Goal: Task Accomplishment & Management: Manage account settings

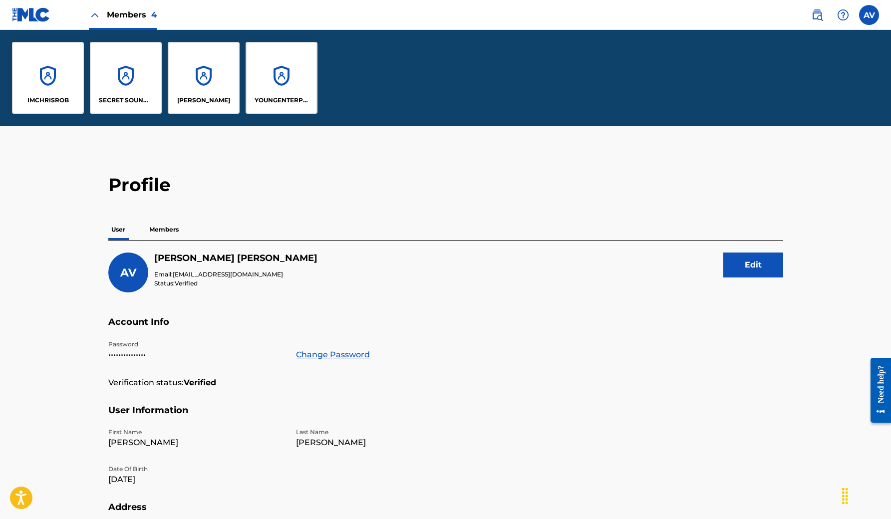
click at [290, 85] on div "YOUNGENTERPRISEMUSICPUBLISHING" at bounding box center [282, 78] width 72 height 72
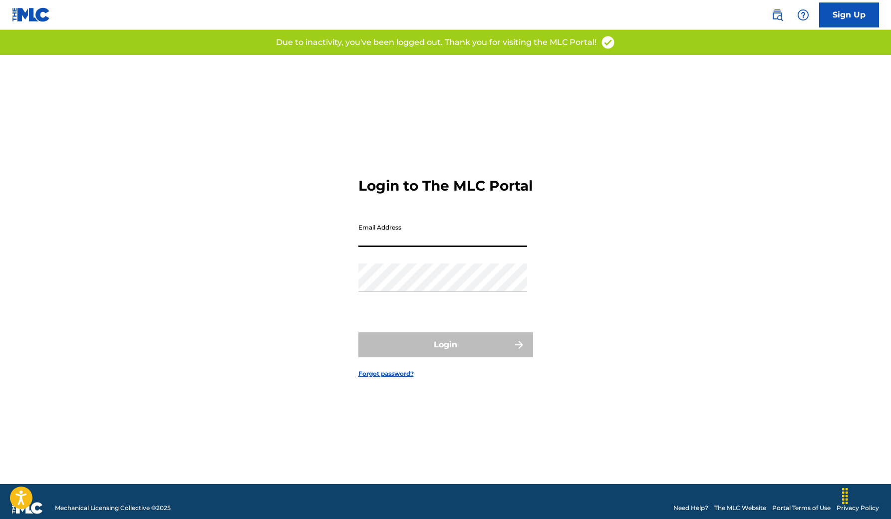
type input "[EMAIL_ADDRESS][DOMAIN_NAME]"
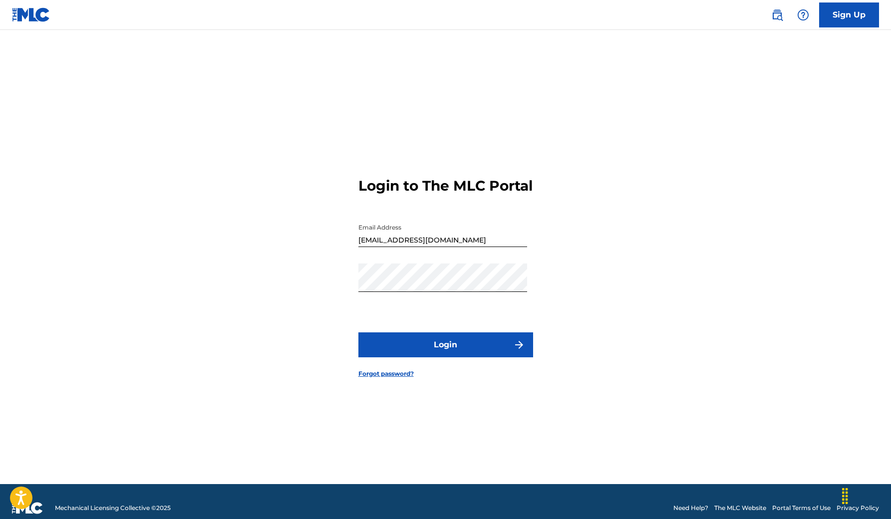
click at [406, 357] on button "Login" at bounding box center [445, 344] width 175 height 25
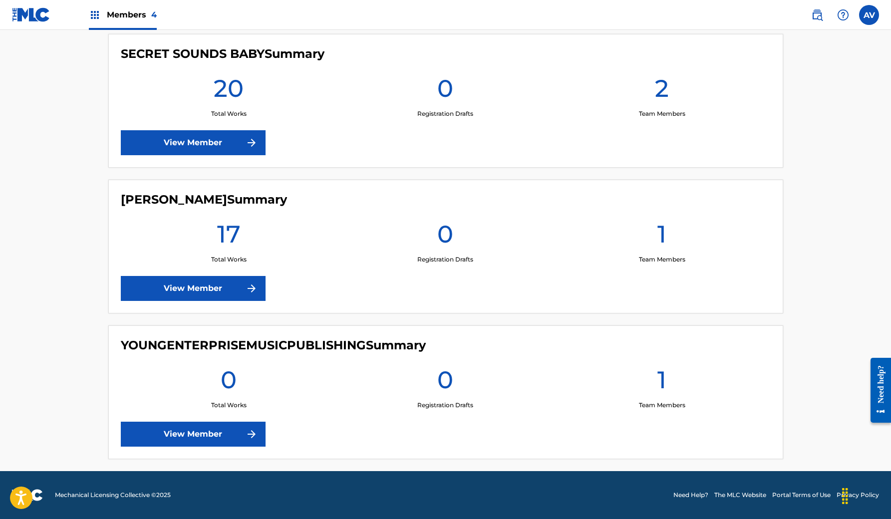
scroll to position [429, 0]
click at [231, 435] on link "View Member" at bounding box center [193, 434] width 145 height 25
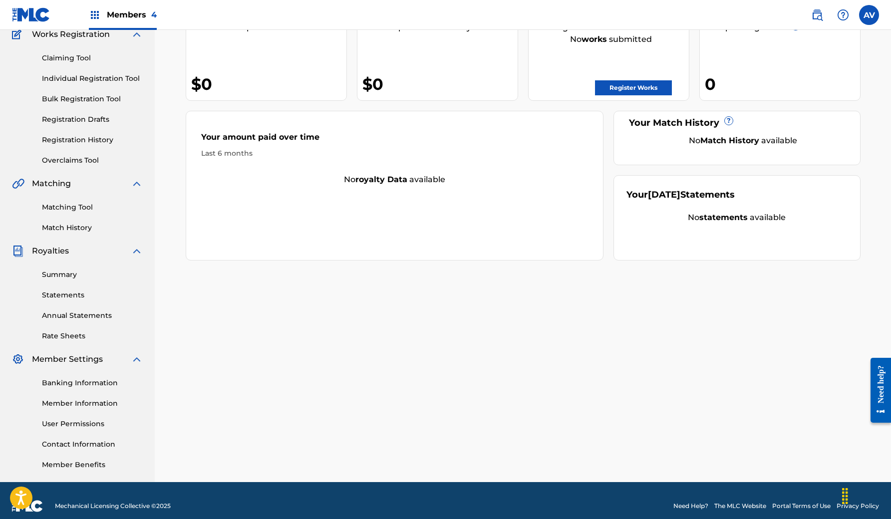
scroll to position [92, 0]
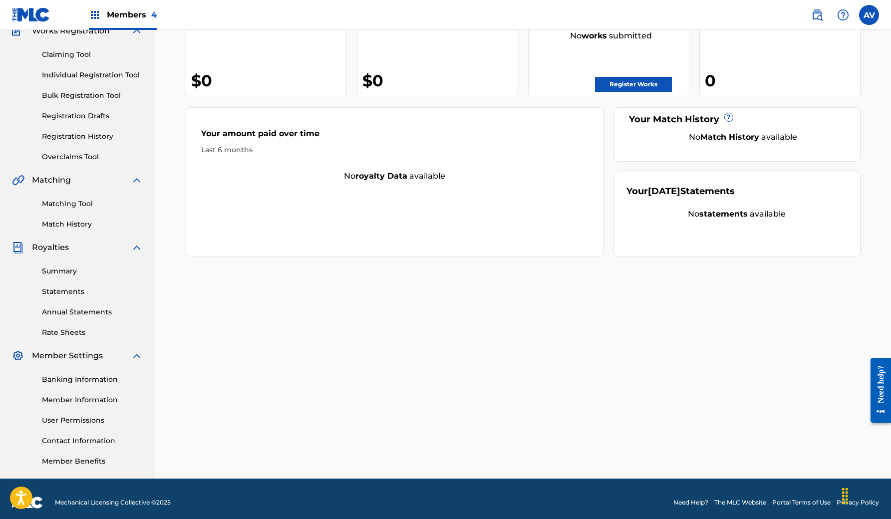
click at [77, 400] on link "Member Information" at bounding box center [92, 400] width 101 height 10
